Goal: Transaction & Acquisition: Purchase product/service

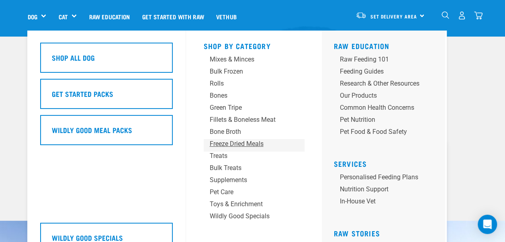
scroll to position [40, 0]
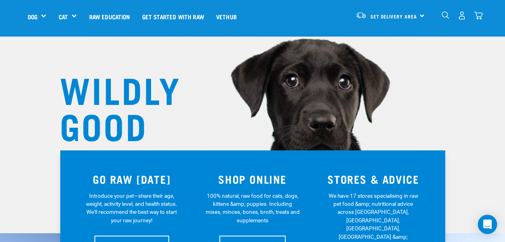
click at [445, 10] on div "0" at bounding box center [461, 15] width 41 height 18
click at [446, 15] on img "dropdown navigation" at bounding box center [445, 15] width 8 height 8
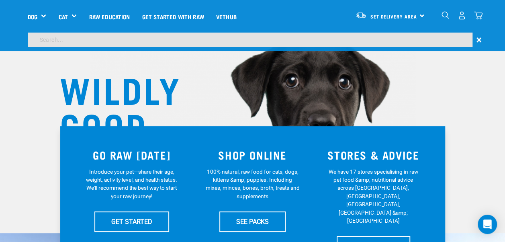
click at [115, 45] on input "search" at bounding box center [250, 40] width 444 height 14
type input "veal"
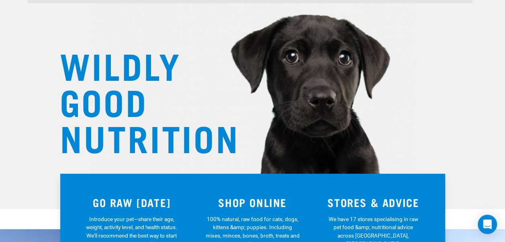
scroll to position [0, 0]
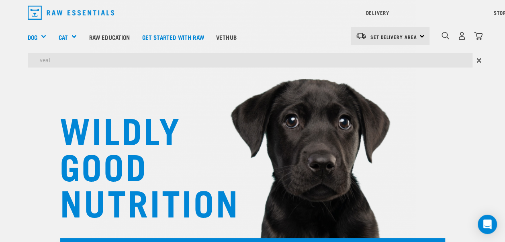
click at [72, 57] on input "veal" at bounding box center [250, 60] width 444 height 14
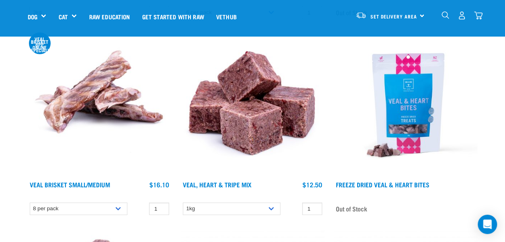
scroll to position [1084, 0]
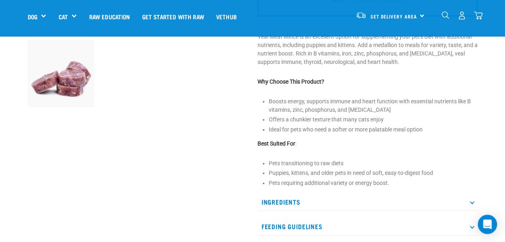
scroll to position [281, 0]
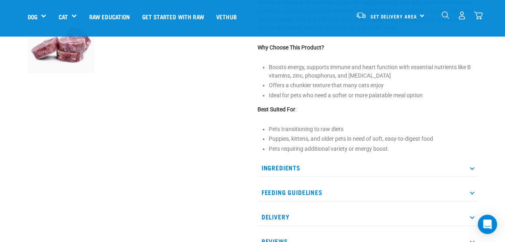
click at [289, 162] on p "Ingredients" at bounding box center [367, 168] width 220 height 18
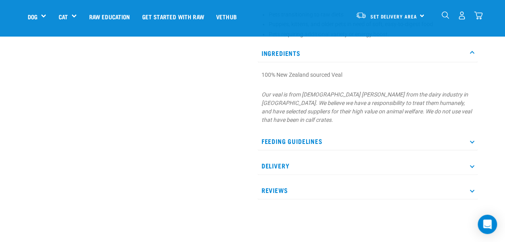
scroll to position [402, 0]
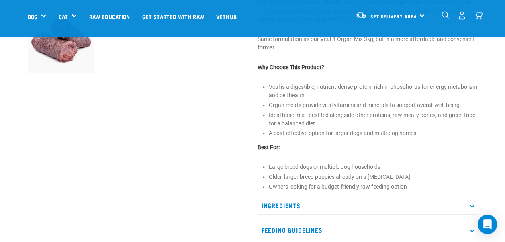
scroll to position [361, 0]
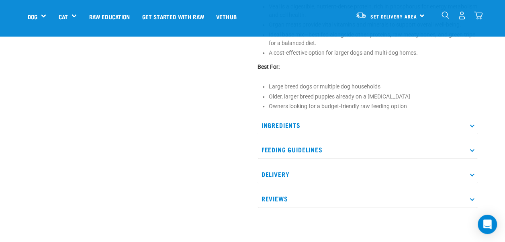
click at [305, 123] on p "Ingredients" at bounding box center [367, 125] width 220 height 18
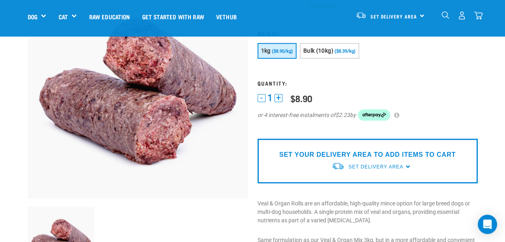
scroll to position [0, 0]
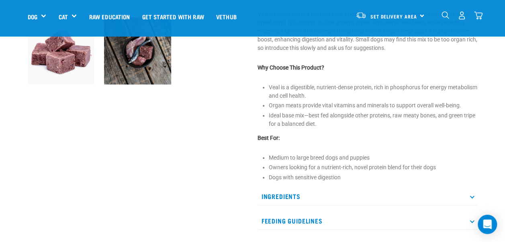
scroll to position [281, 0]
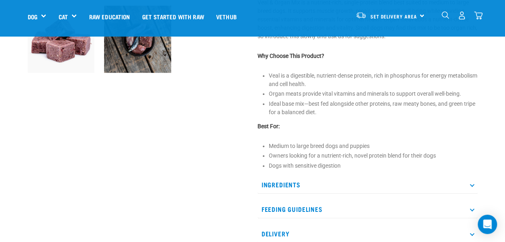
click at [302, 177] on p "Ingredients" at bounding box center [367, 184] width 220 height 18
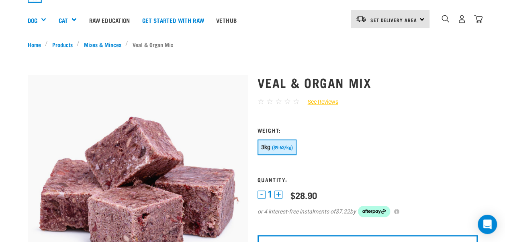
scroll to position [0, 0]
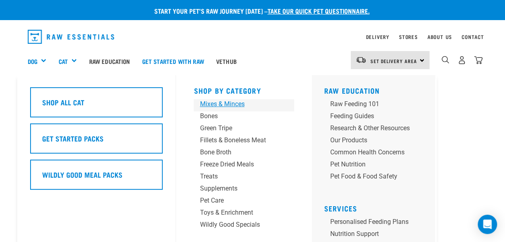
click at [236, 102] on div "Mixes & Minces" at bounding box center [237, 104] width 75 height 10
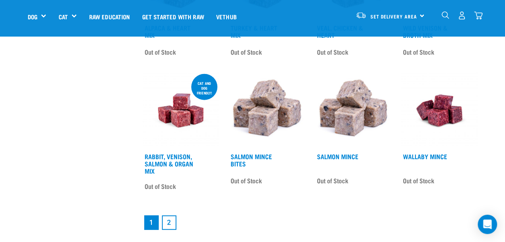
scroll to position [964, 0]
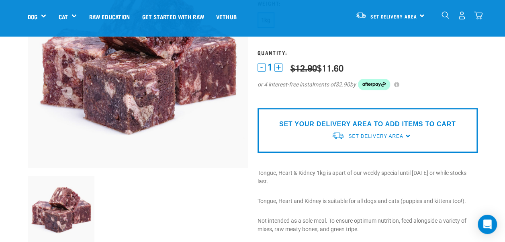
scroll to position [201, 0]
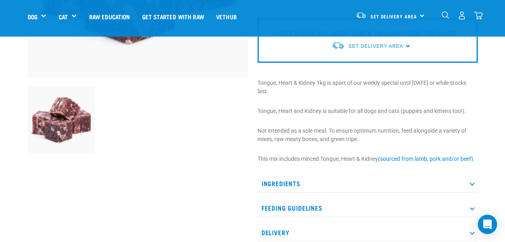
click at [287, 184] on p "Ingredients" at bounding box center [367, 183] width 220 height 18
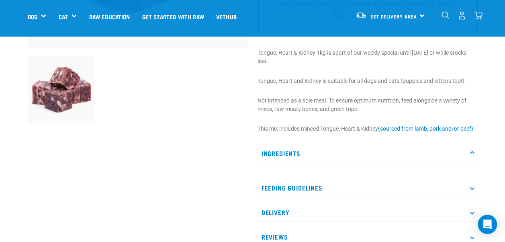
scroll to position [281, 0]
